Goal: Navigation & Orientation: Find specific page/section

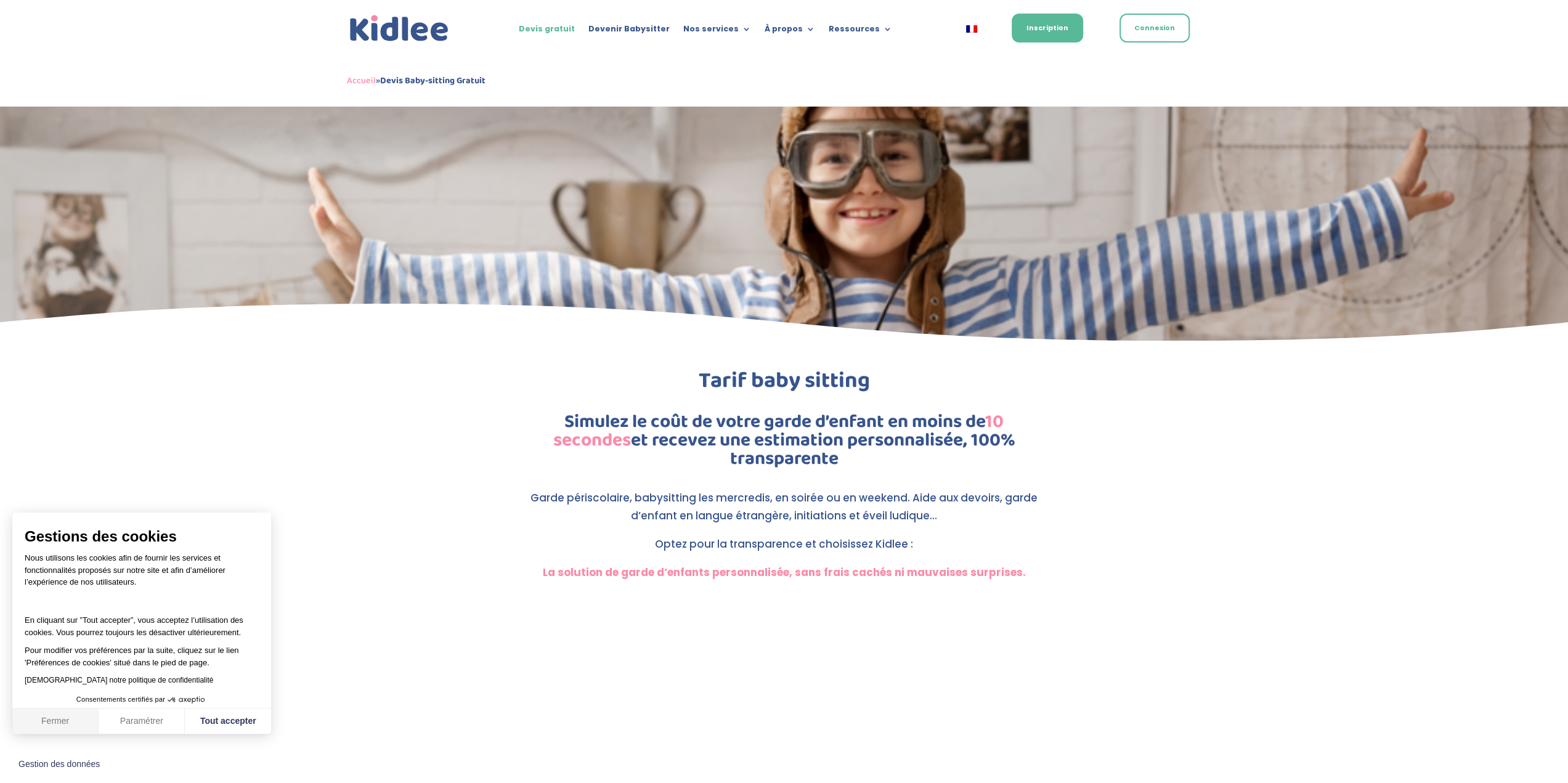
click at [65, 721] on button "Fermer" at bounding box center [55, 722] width 86 height 26
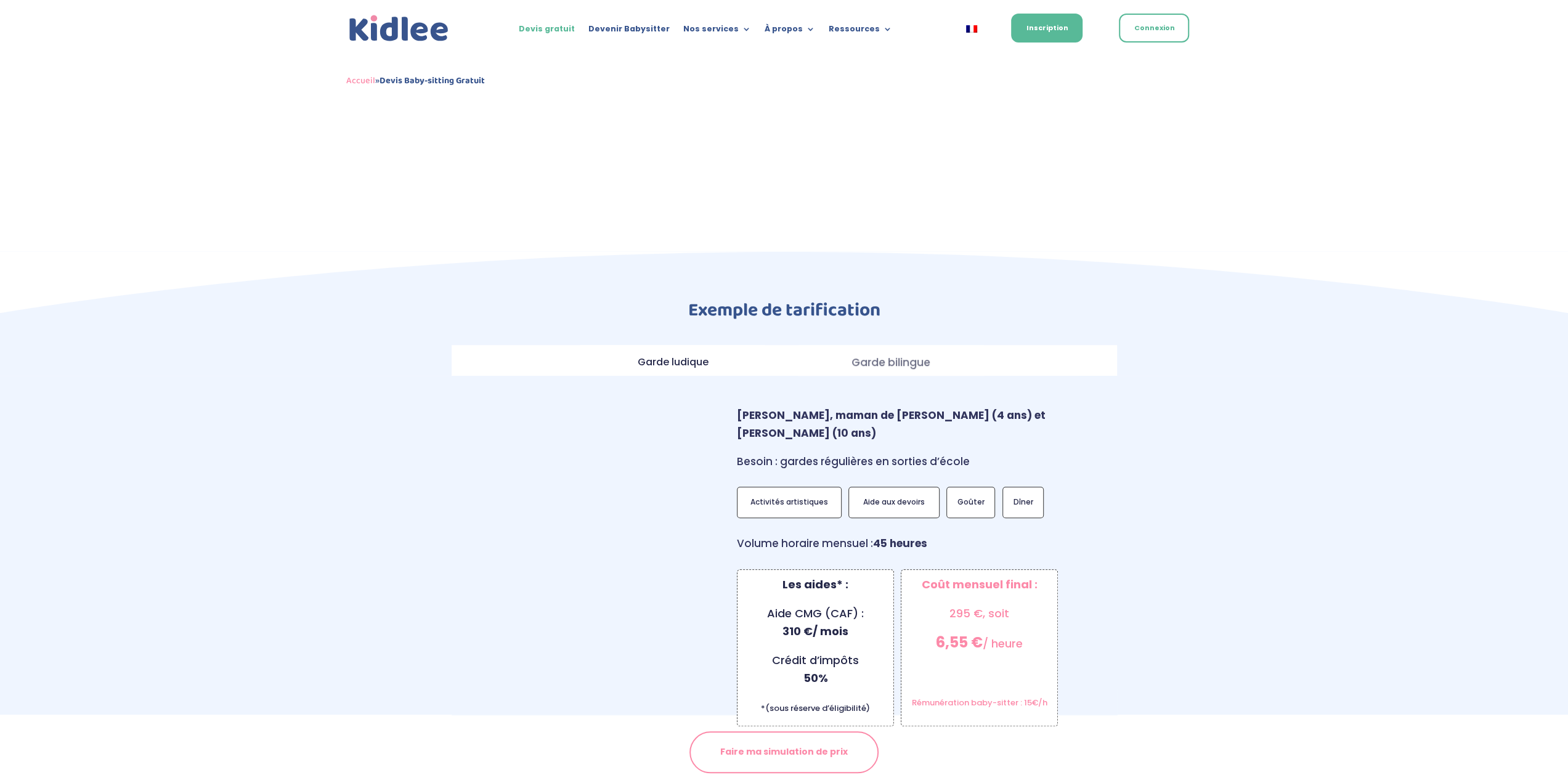
scroll to position [801, 0]
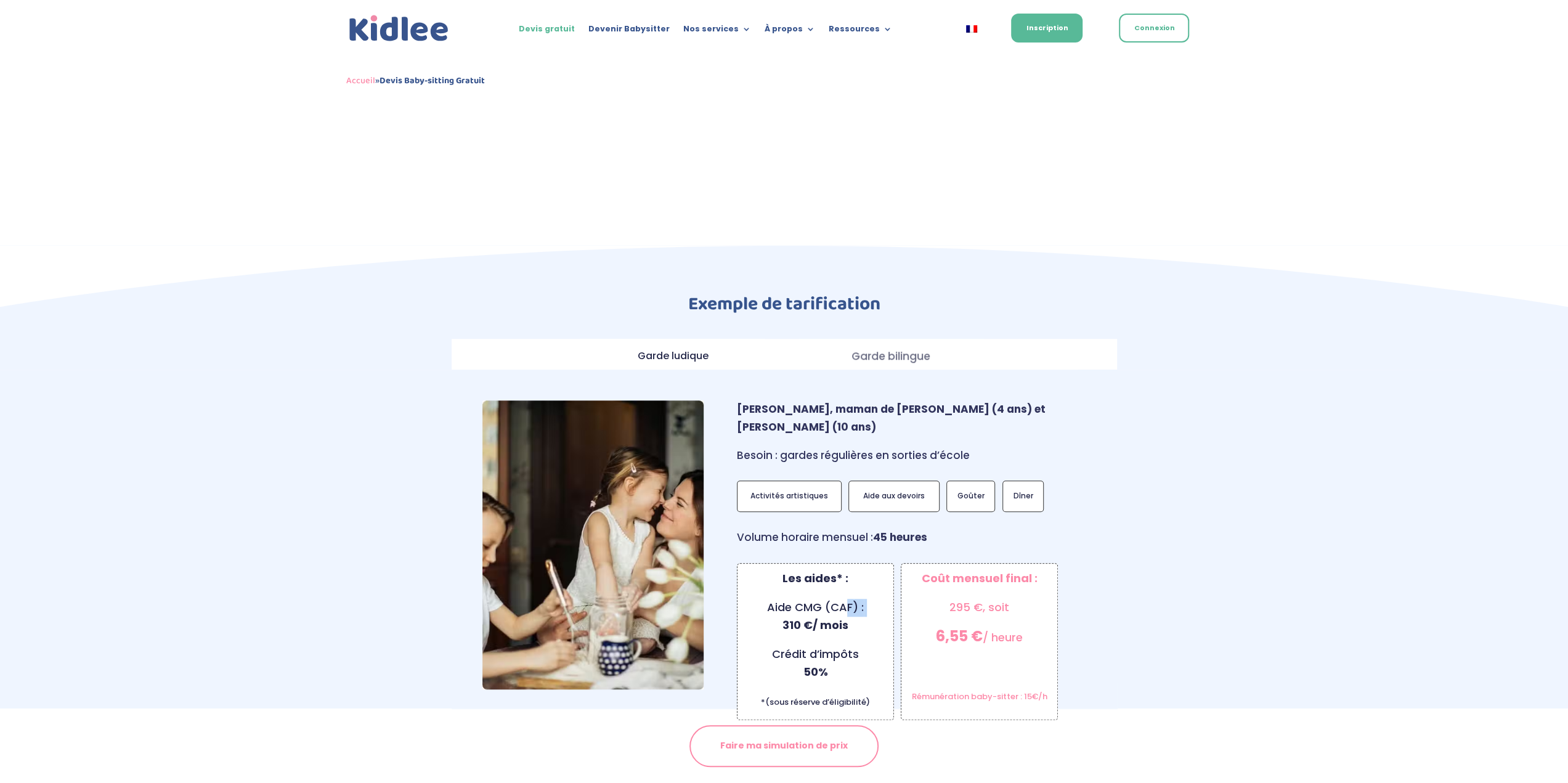
drag, startPoint x: 783, startPoint y: 581, endPoint x: 848, endPoint y: 577, distance: 65.1
click at [848, 599] on p "Aide CMG (CAF) : 310 €/ mois" at bounding box center [815, 622] width 144 height 47
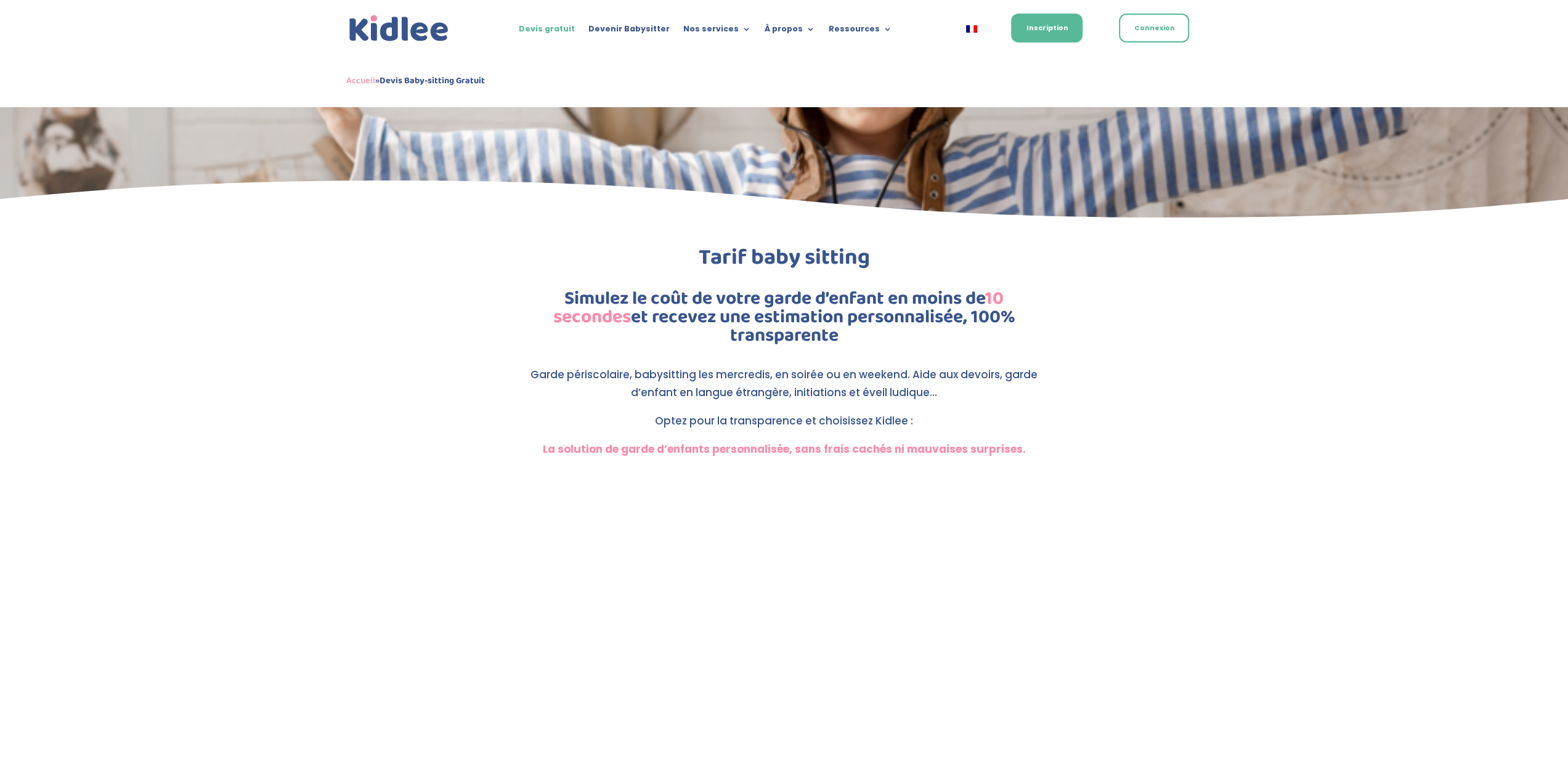
scroll to position [0, 0]
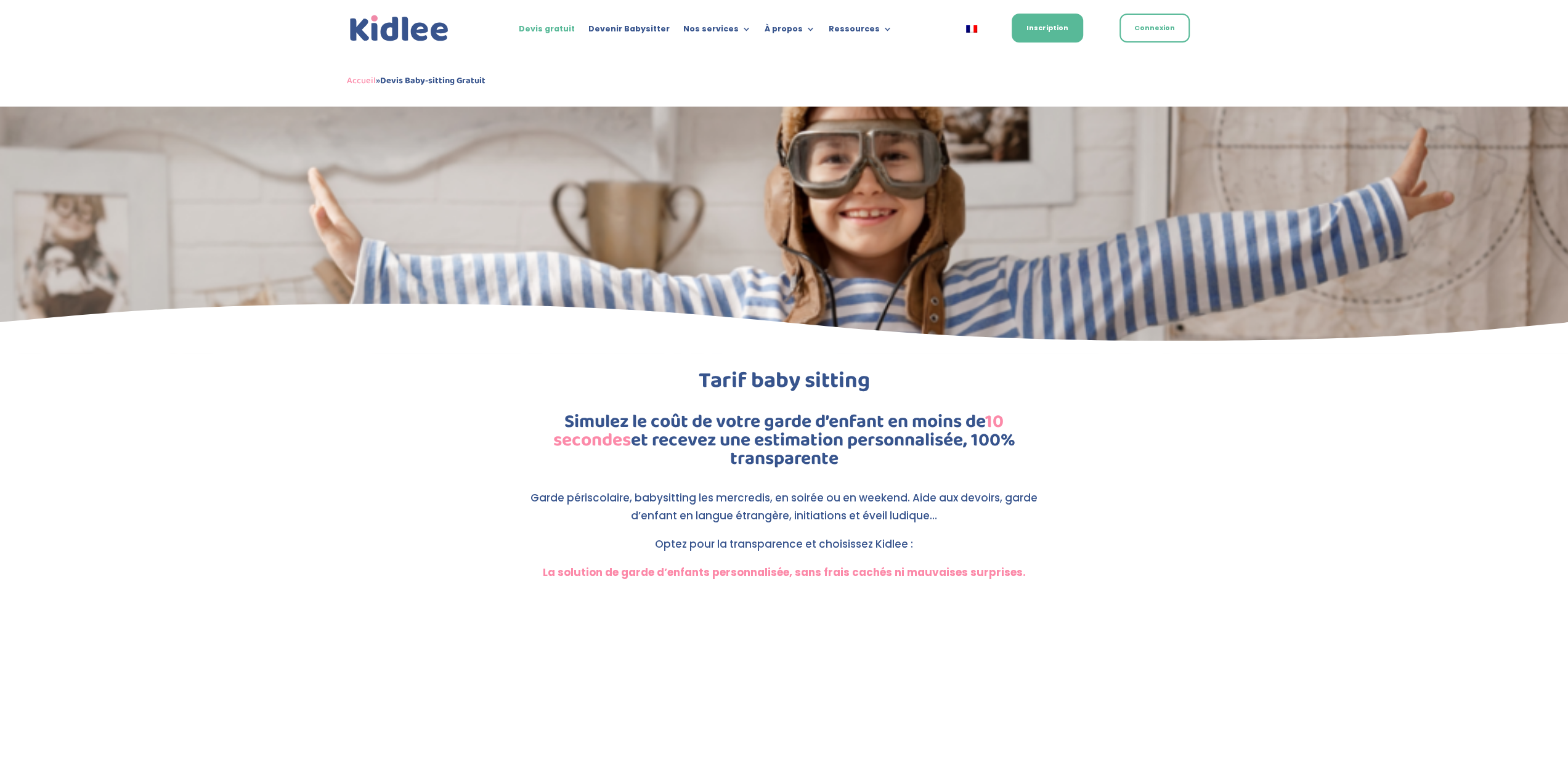
click at [553, 23] on ul "Devis gratuit Devenir Babysitter Nos services Garde ludique Aide aux devoirs La…" at bounding box center [705, 29] width 387 height 18
click at [395, 25] on img at bounding box center [400, 28] width 105 height 32
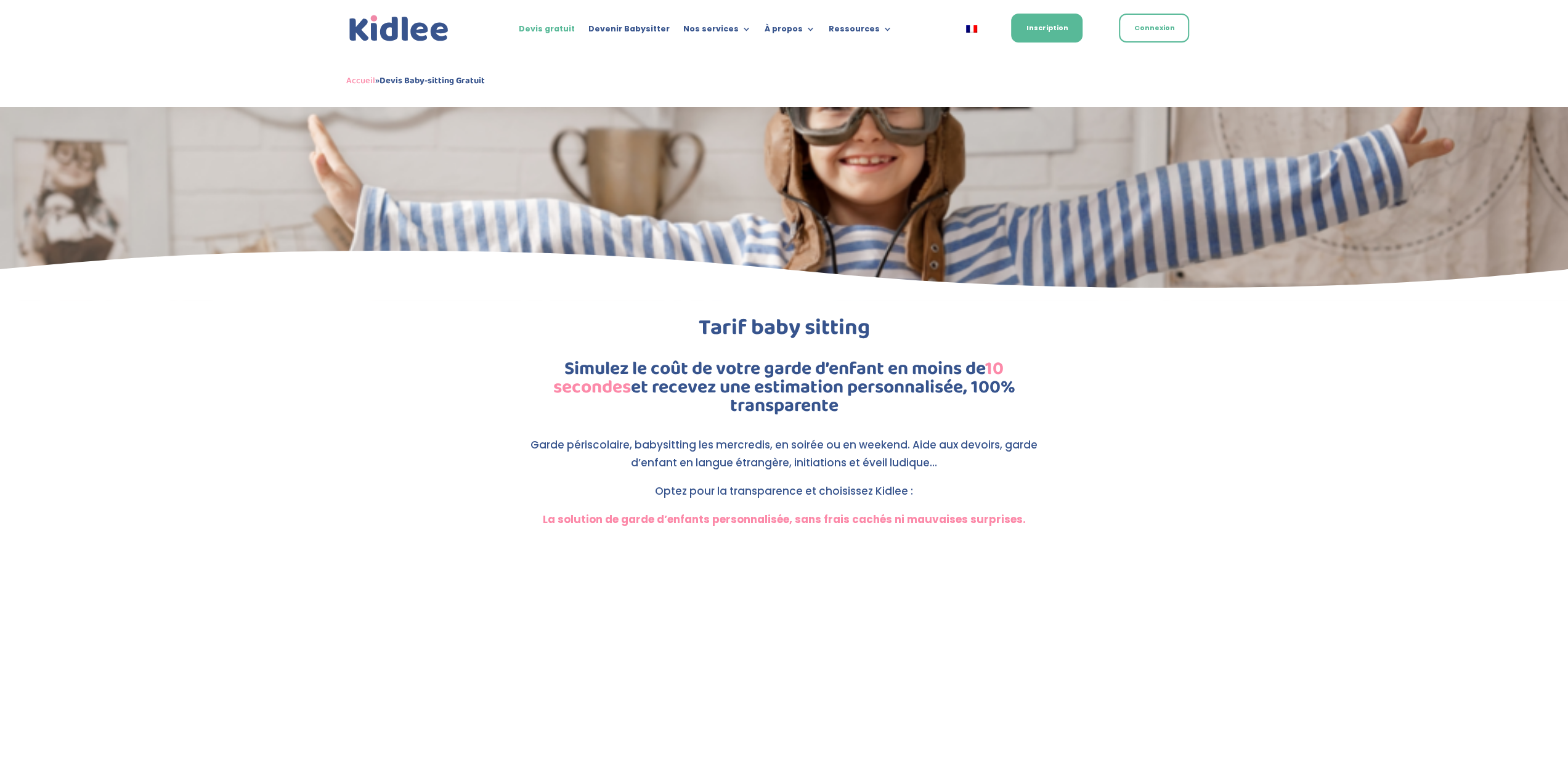
scroll to position [103, 0]
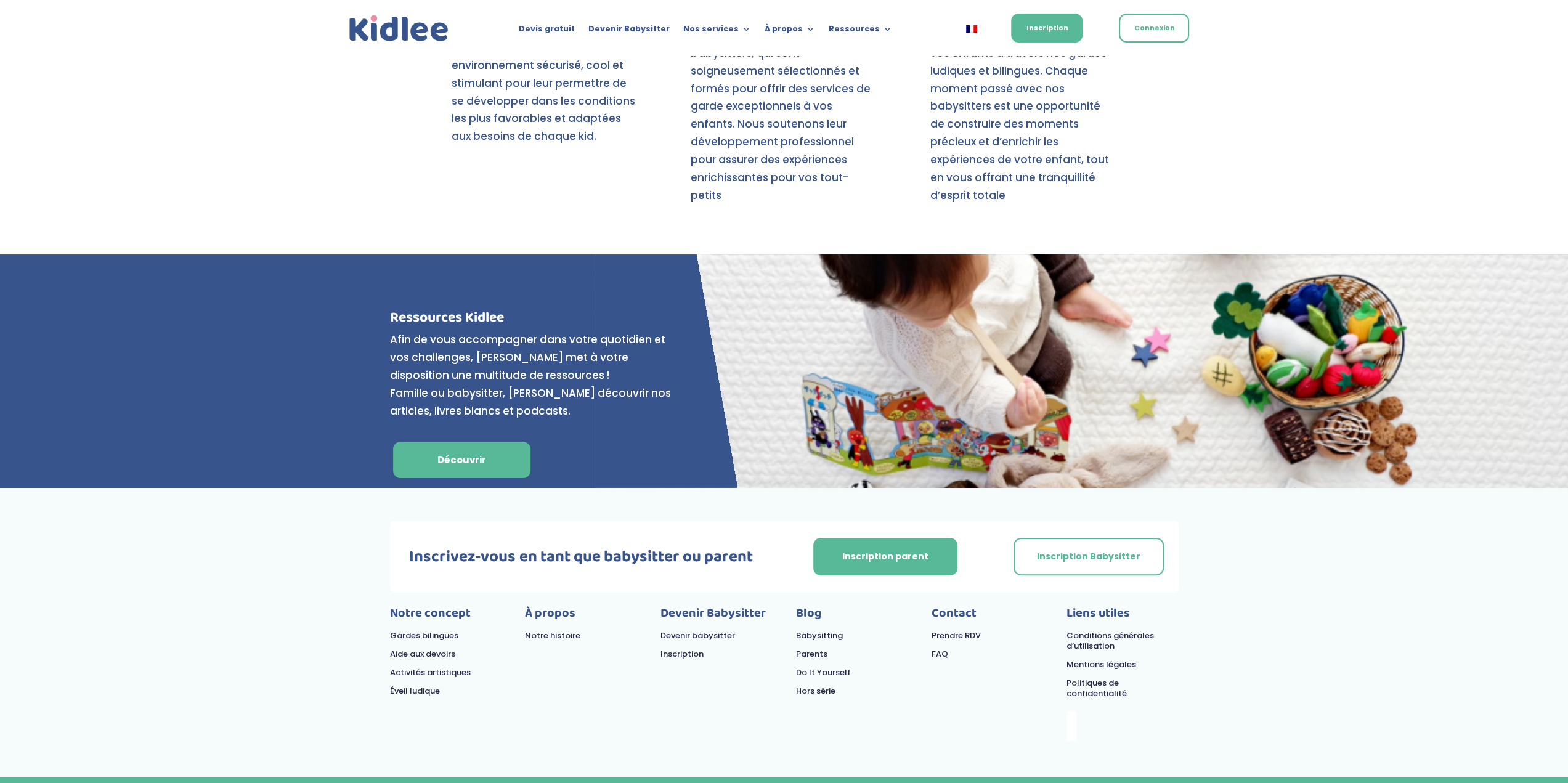
scroll to position [4803, 0]
